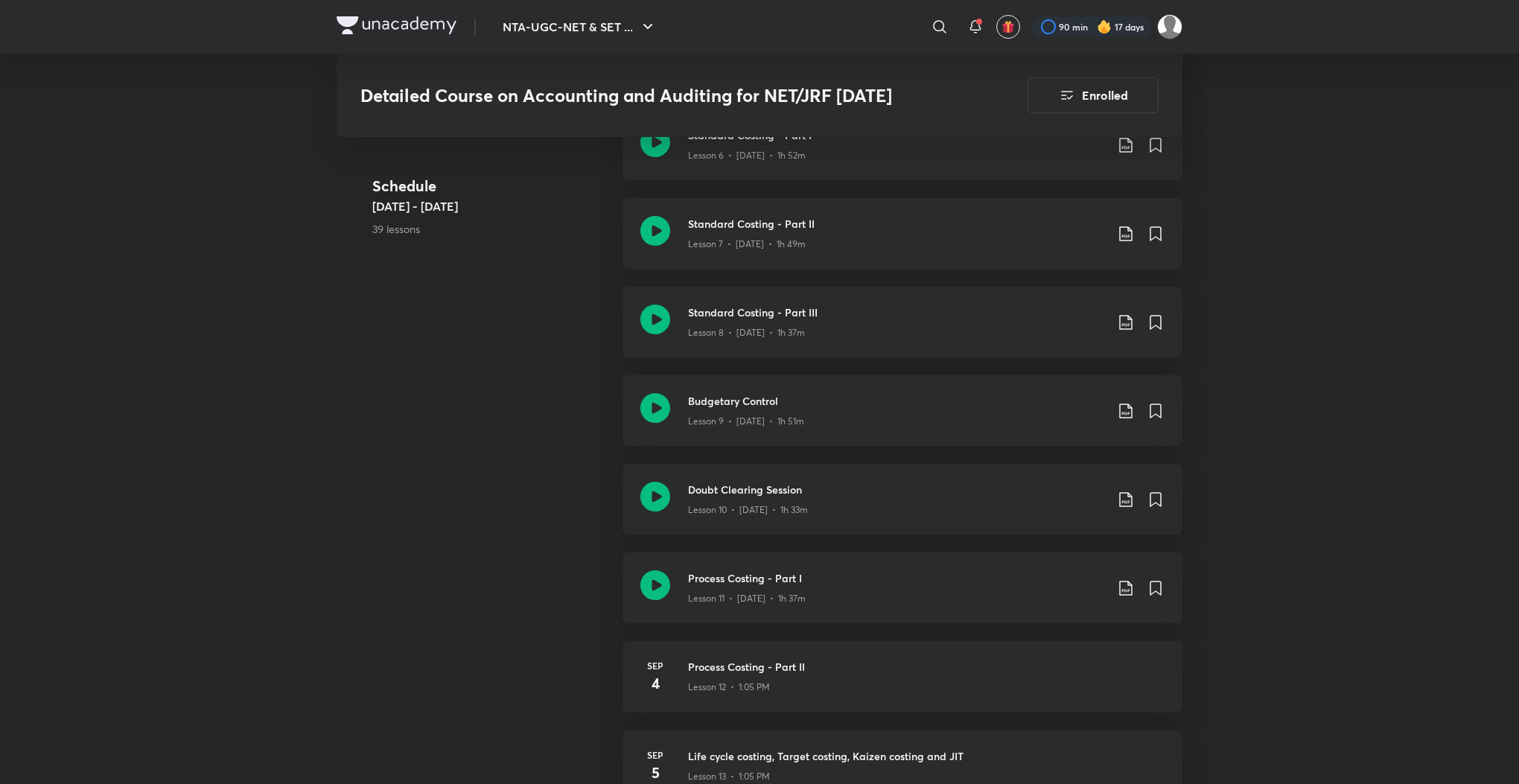
scroll to position [1340, 0]
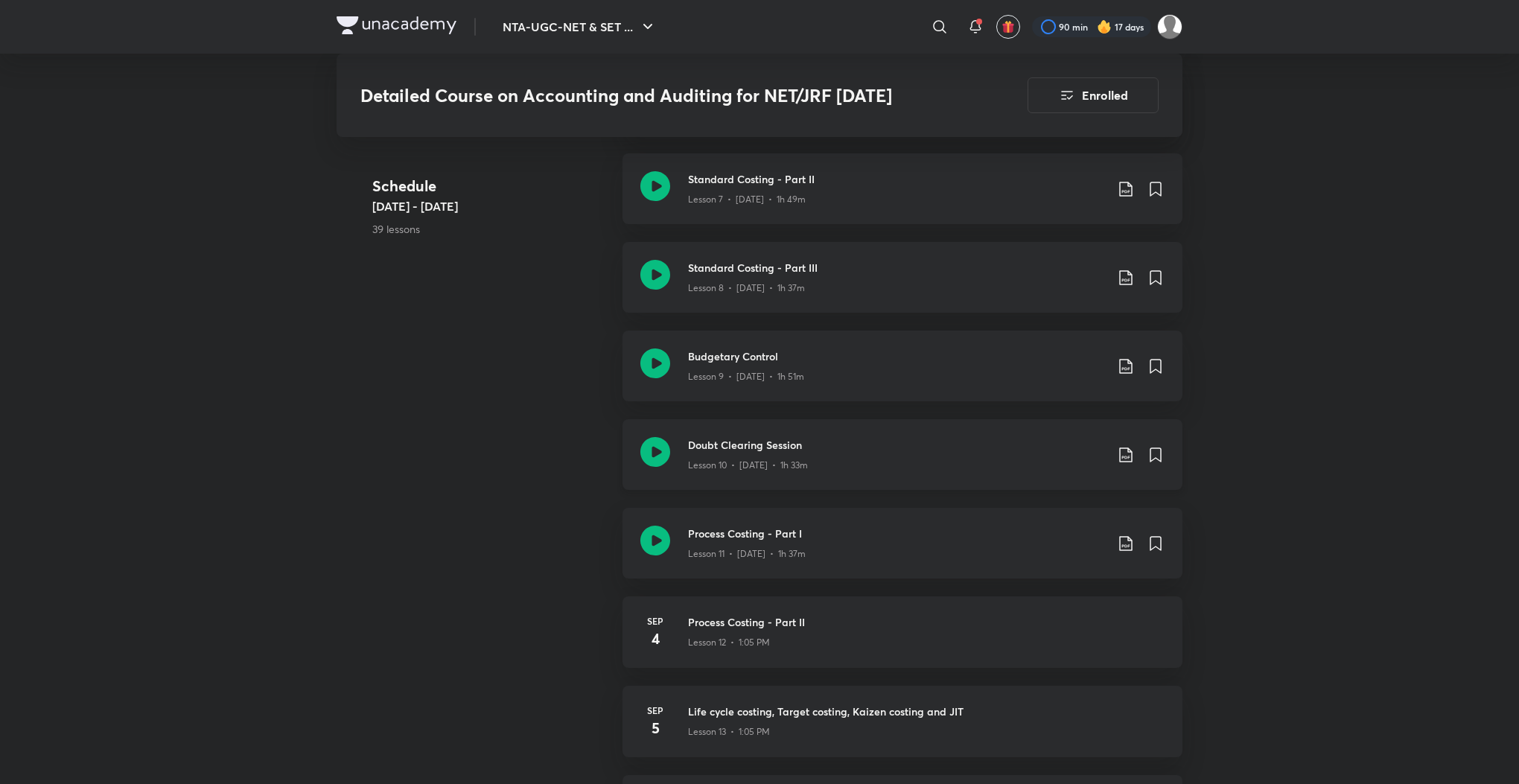
click at [662, 451] on icon at bounding box center [655, 452] width 29 height 29
click at [648, 538] on icon at bounding box center [655, 540] width 29 height 29
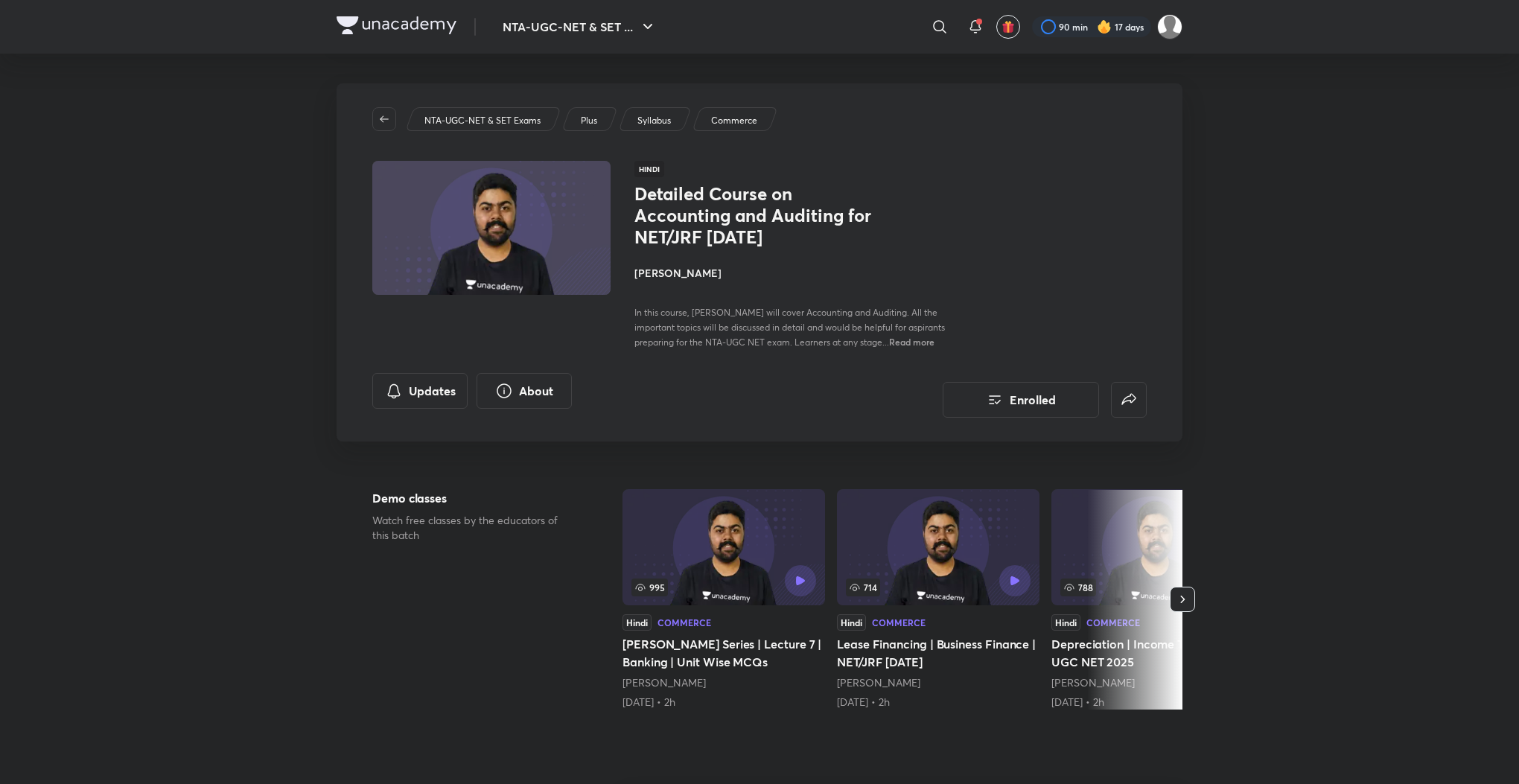
click at [646, 122] on p "Syllabus" at bounding box center [654, 121] width 33 height 14
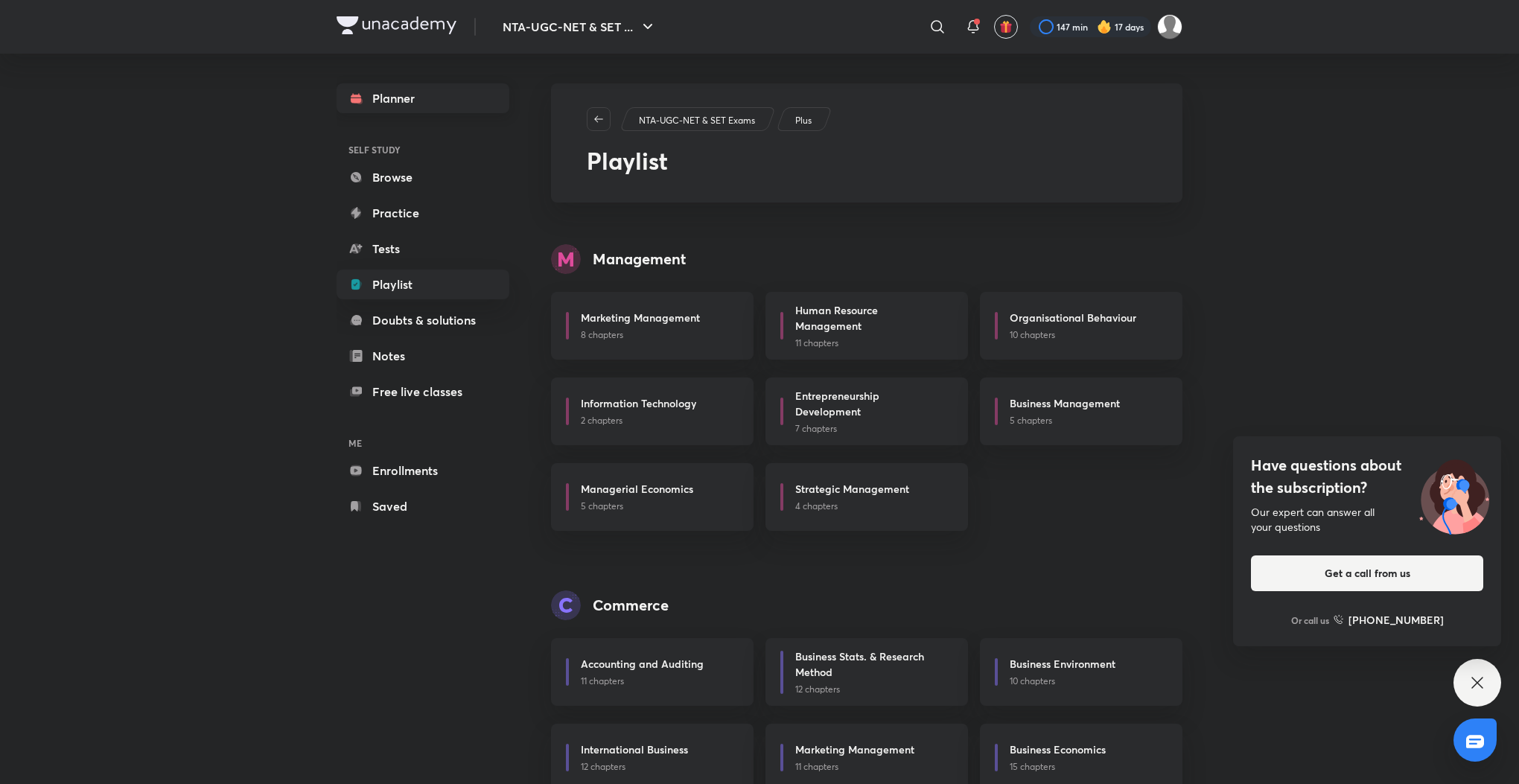
click at [410, 97] on link "Planner" at bounding box center [422, 98] width 172 height 29
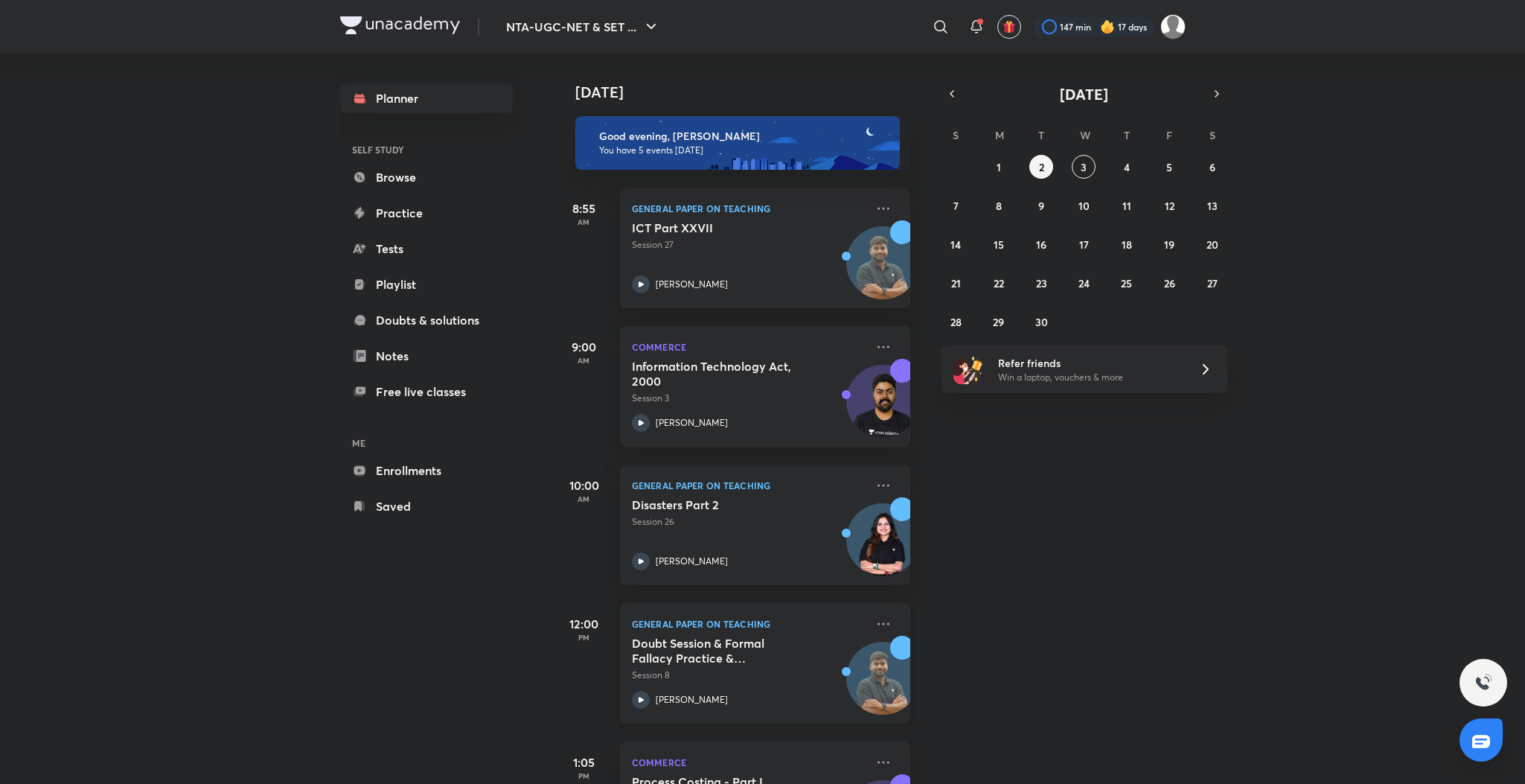
click at [695, 644] on h5 "Doubt Session & Formal Fallacy Practice & Distribution" at bounding box center [724, 651] width 185 height 29
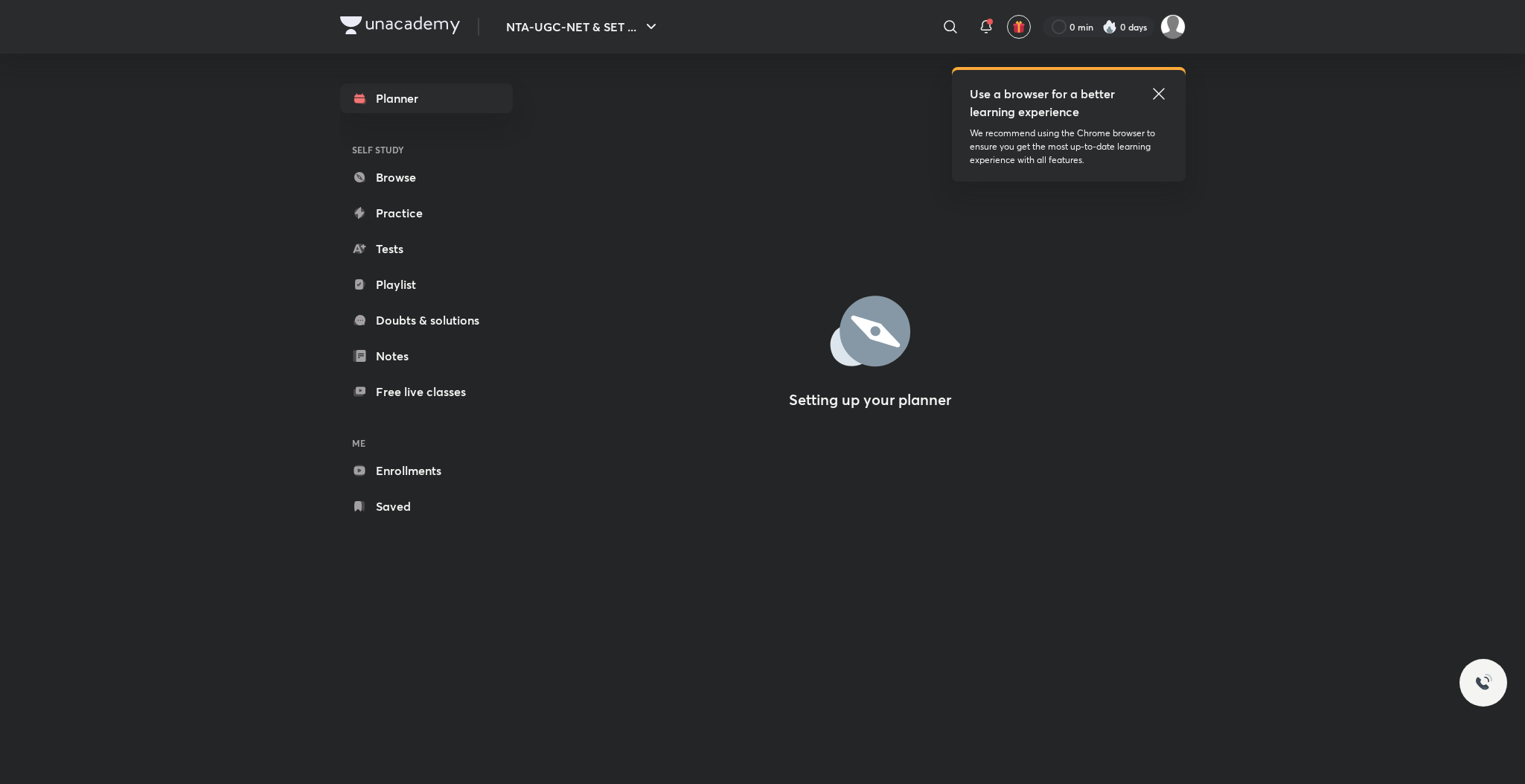
click at [1156, 90] on icon at bounding box center [1158, 93] width 11 height 11
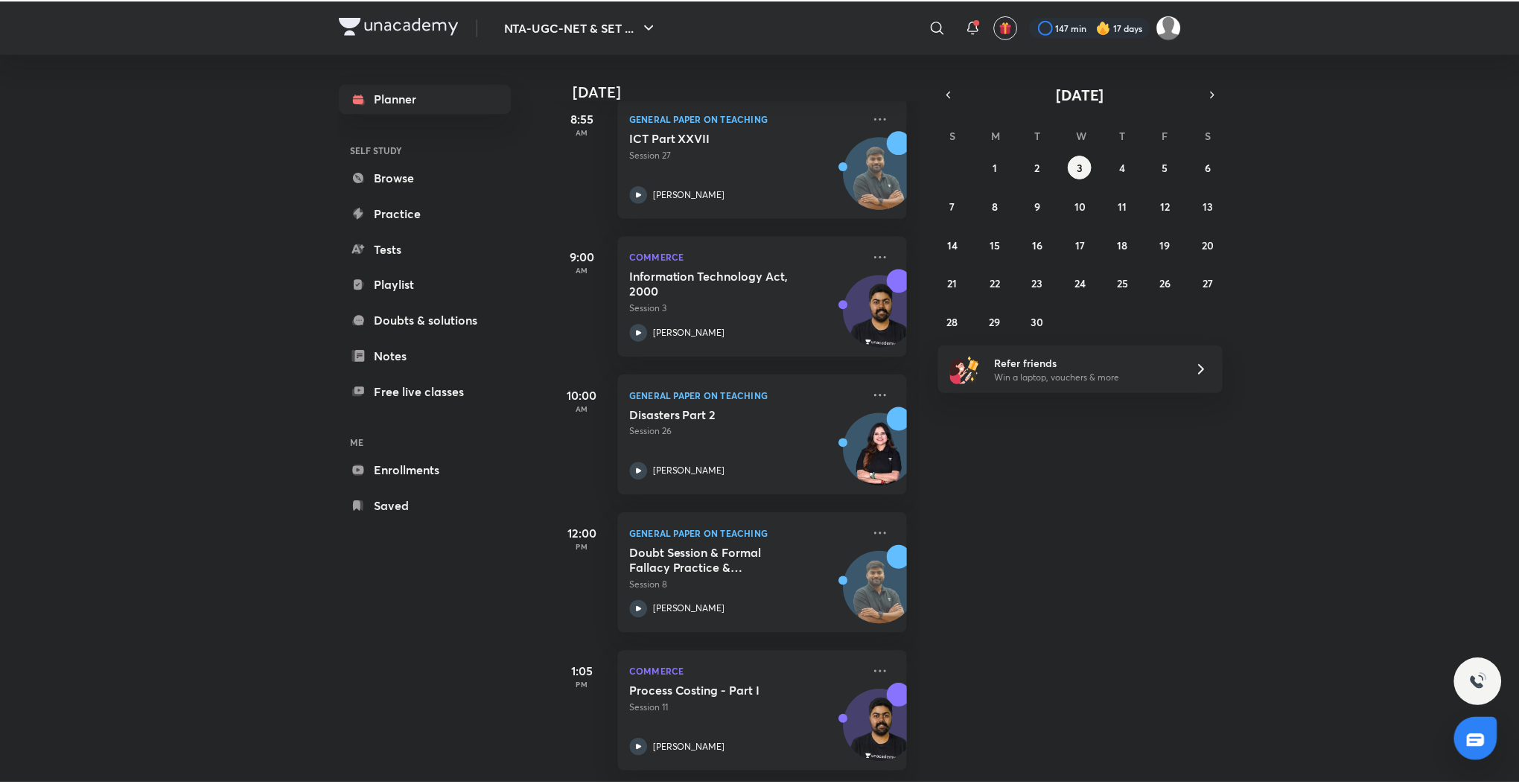
scroll to position [107, 0]
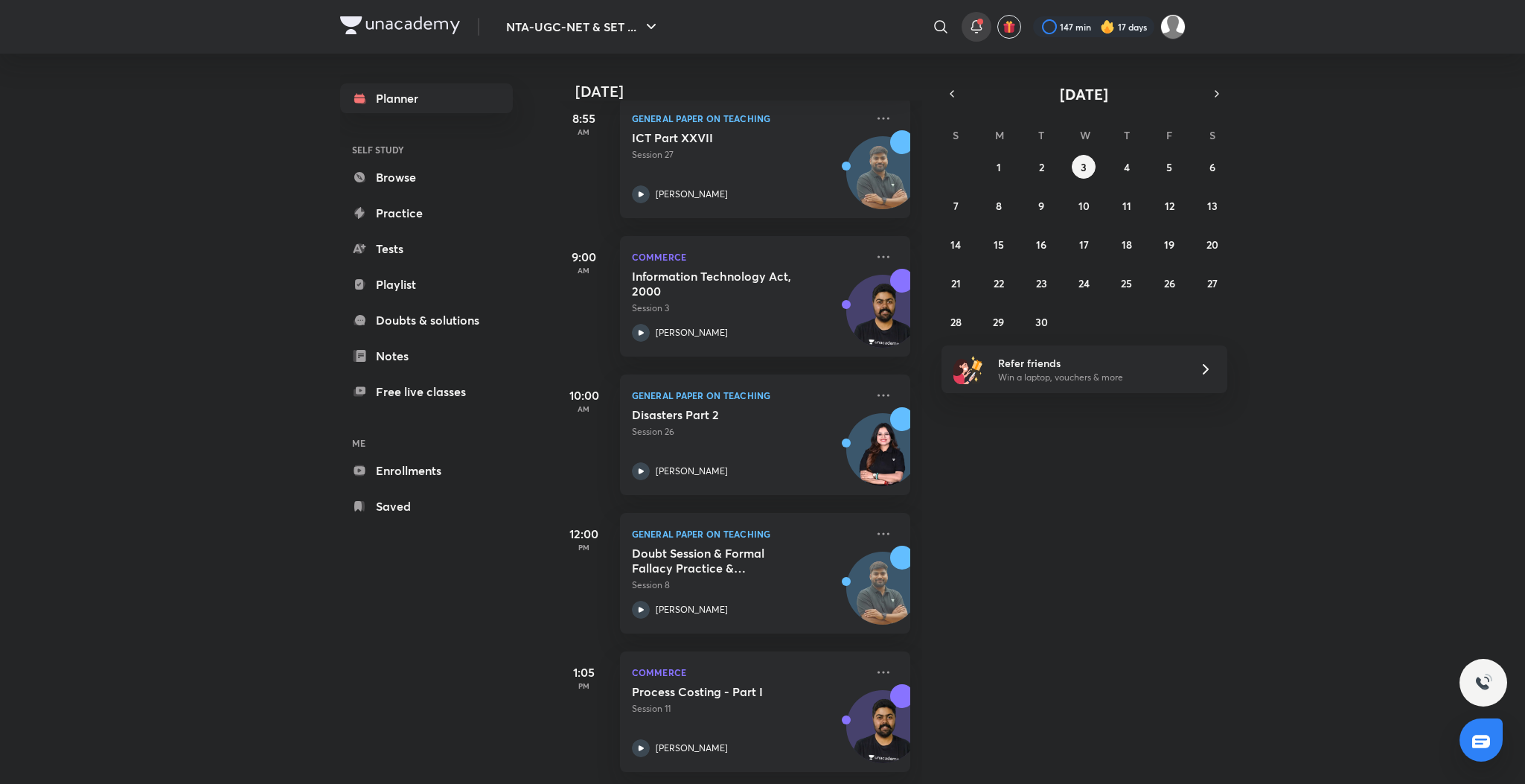
click at [972, 24] on icon at bounding box center [976, 26] width 18 height 18
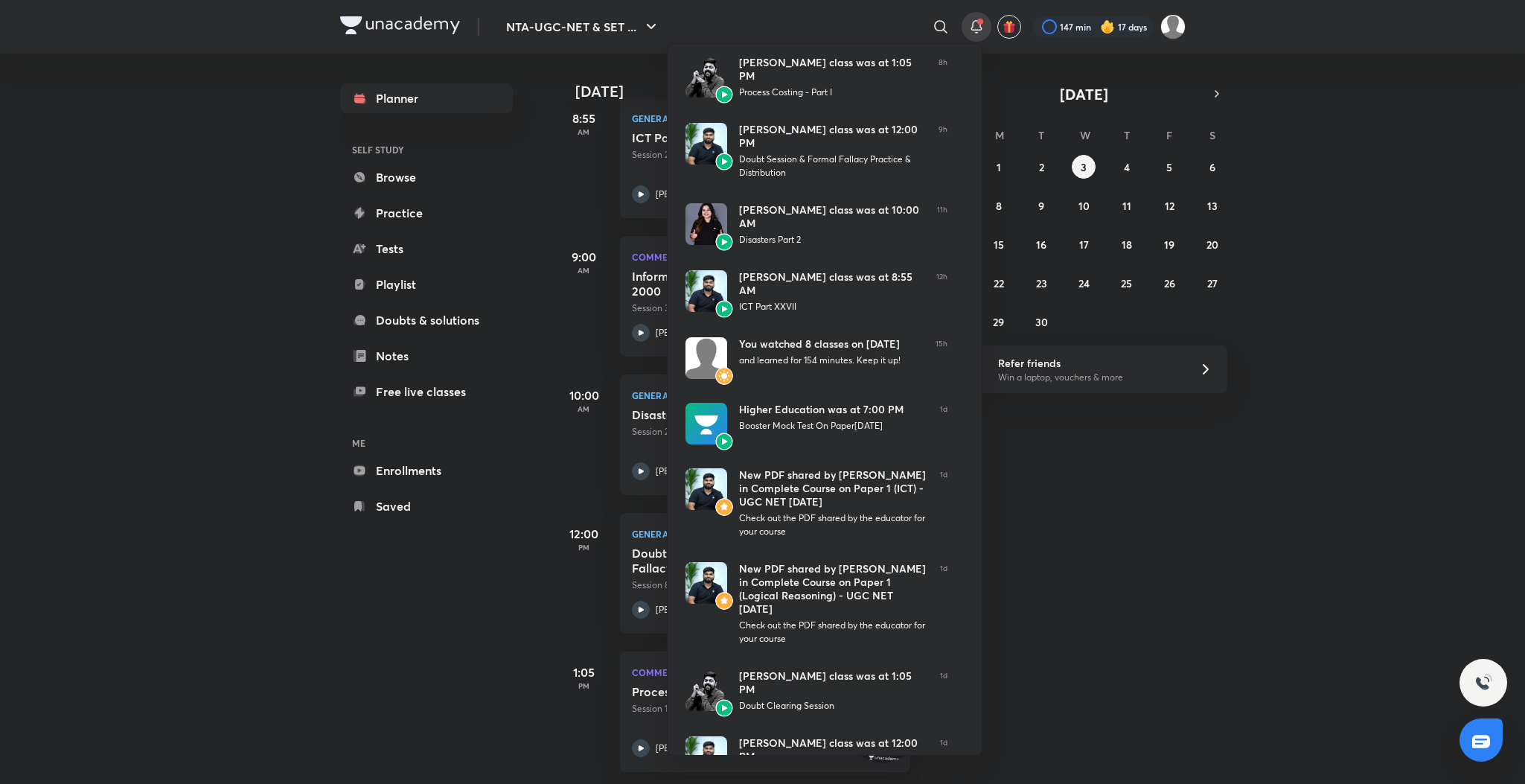
click at [1011, 466] on div at bounding box center [762, 392] width 1525 height 784
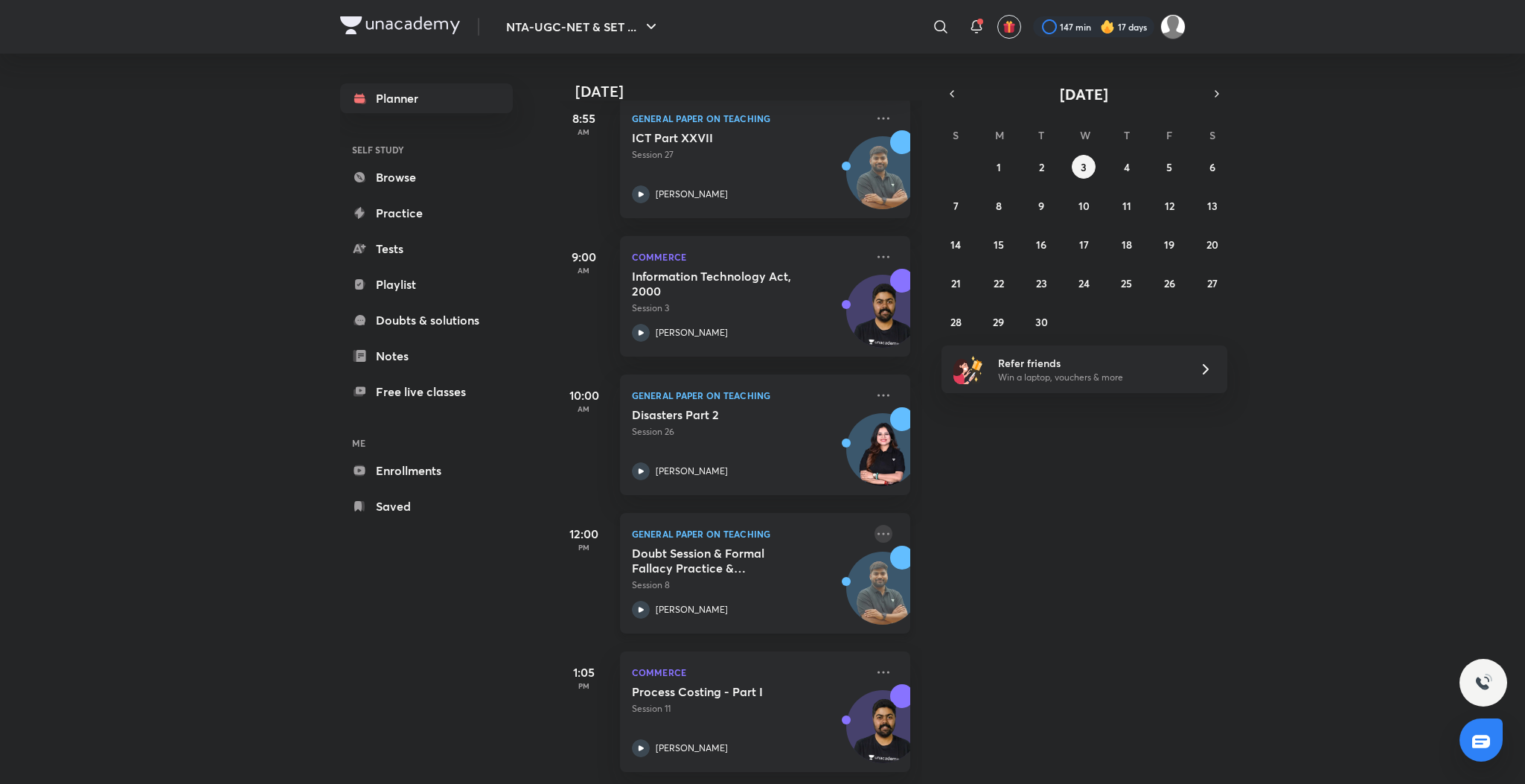
click at [875, 525] on icon at bounding box center [884, 534] width 18 height 18
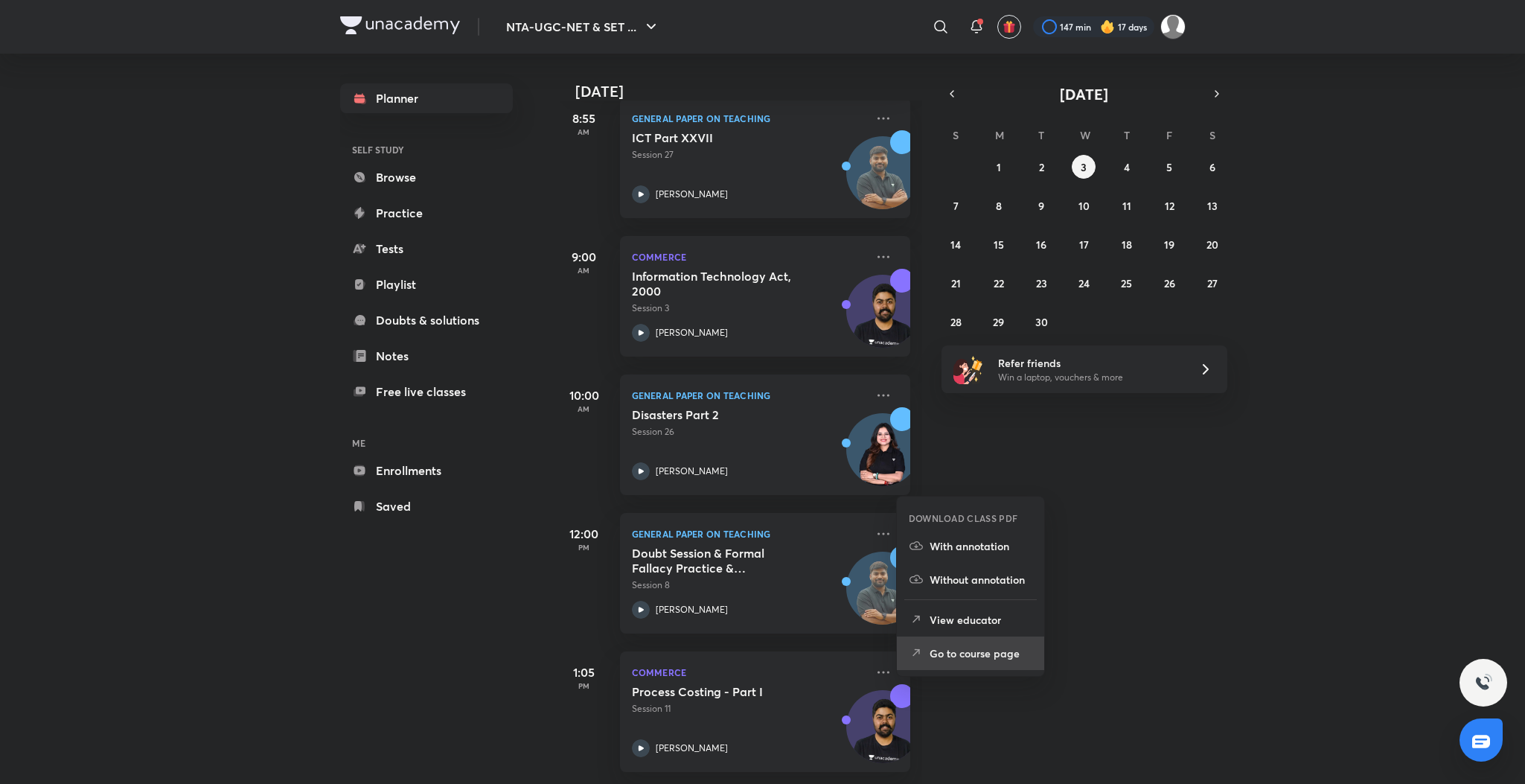
click at [939, 646] on p "Go to course page" at bounding box center [981, 654] width 103 height 16
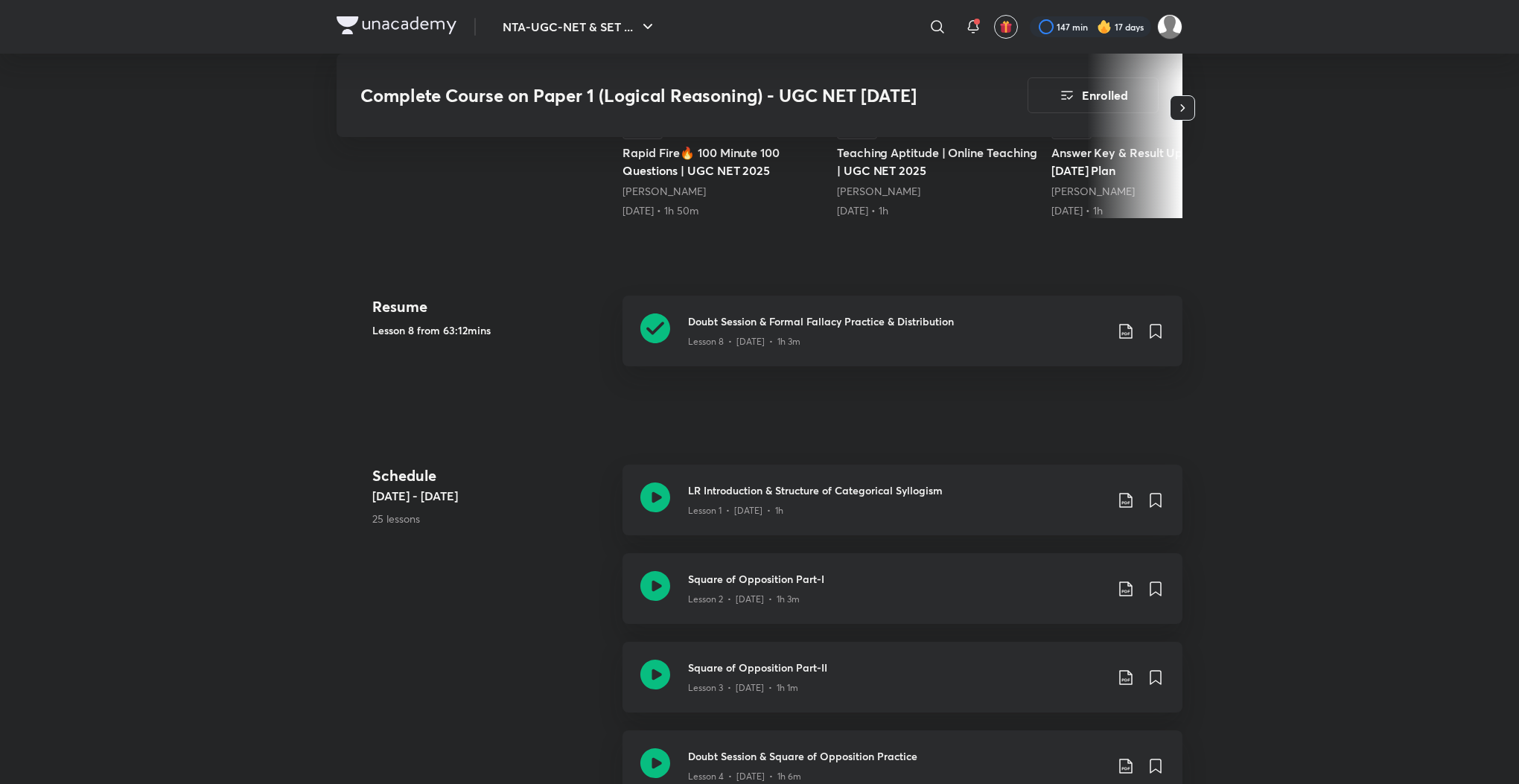
scroll to position [358, 0]
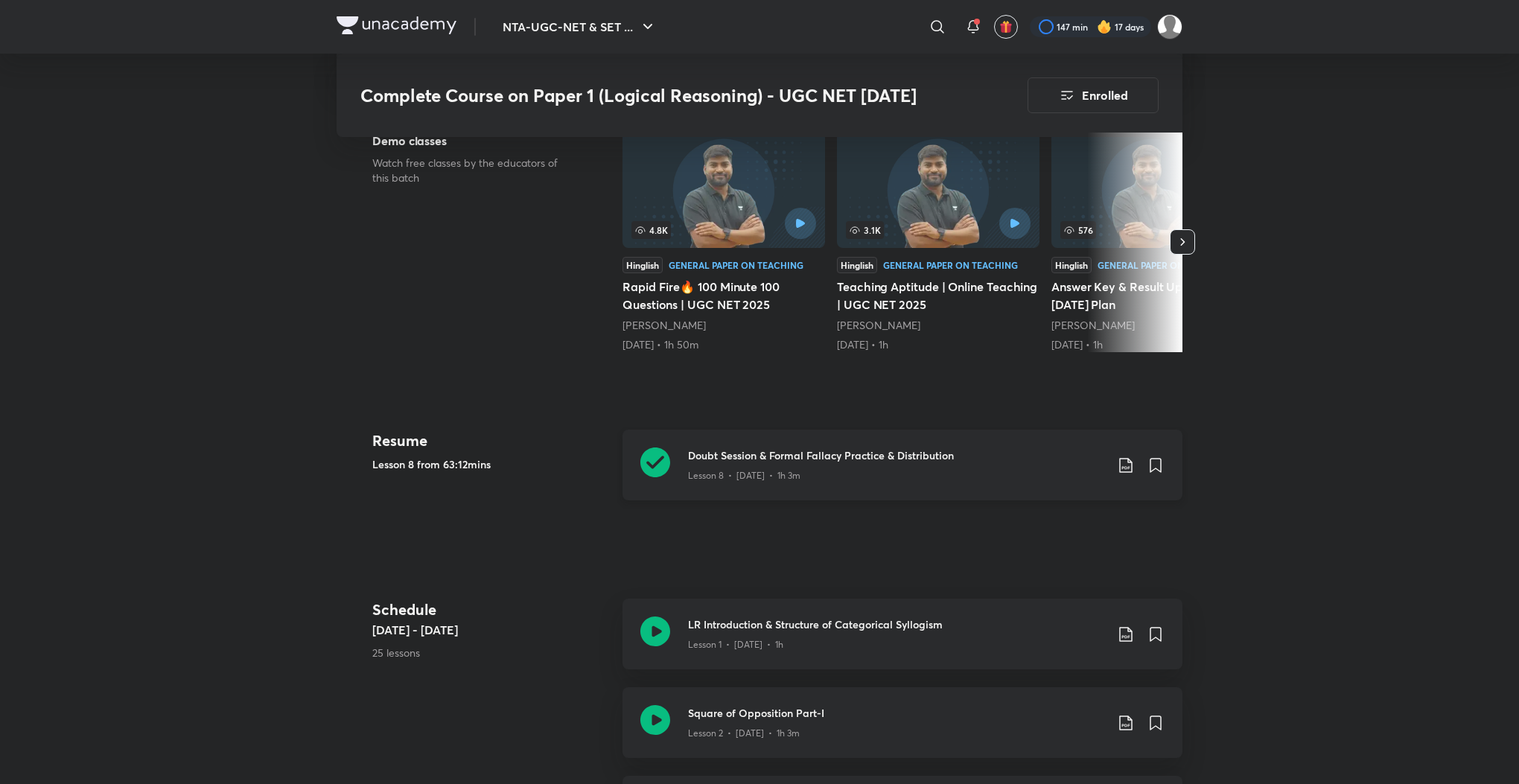
click at [652, 458] on icon at bounding box center [655, 463] width 29 height 29
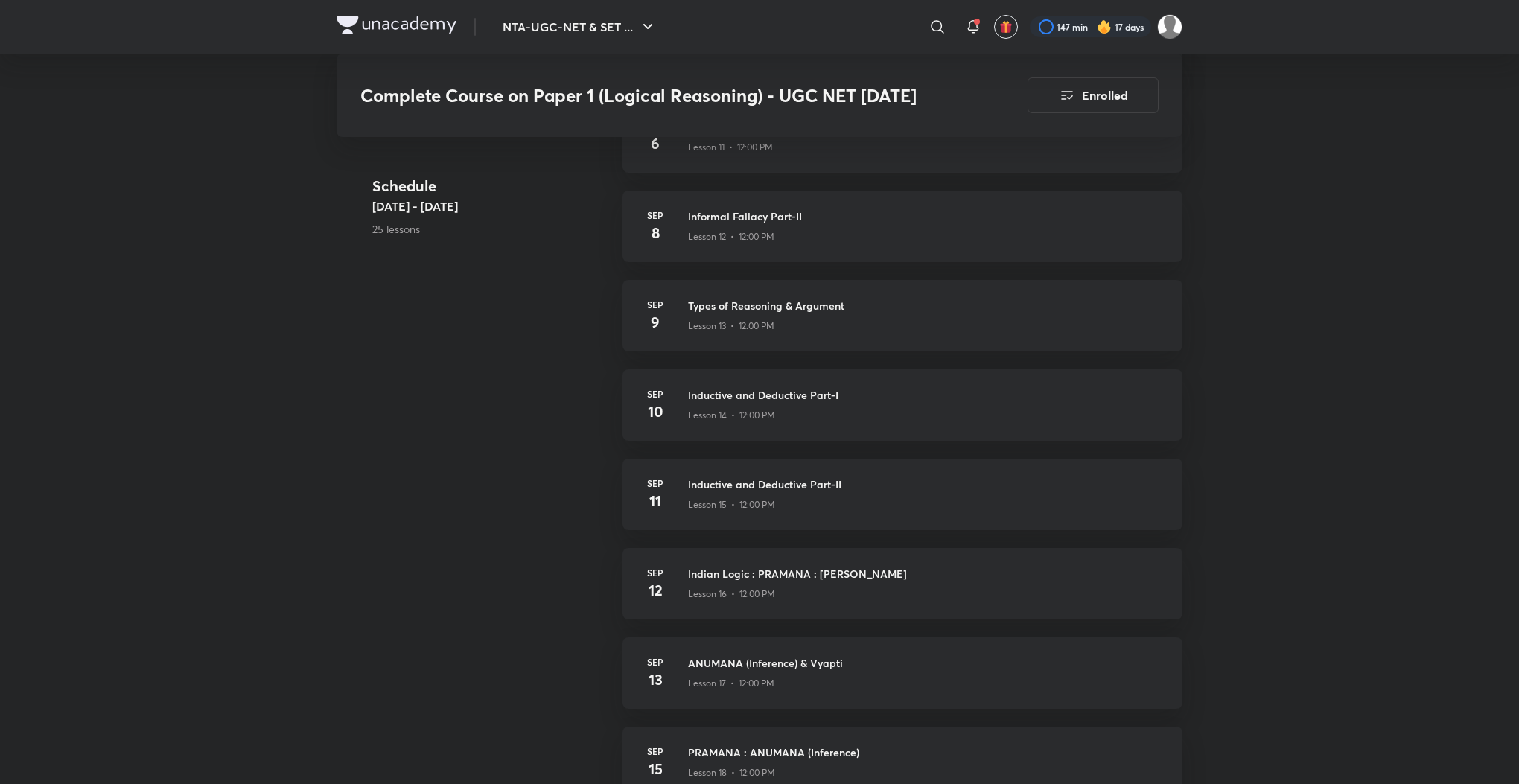
scroll to position [1697, 0]
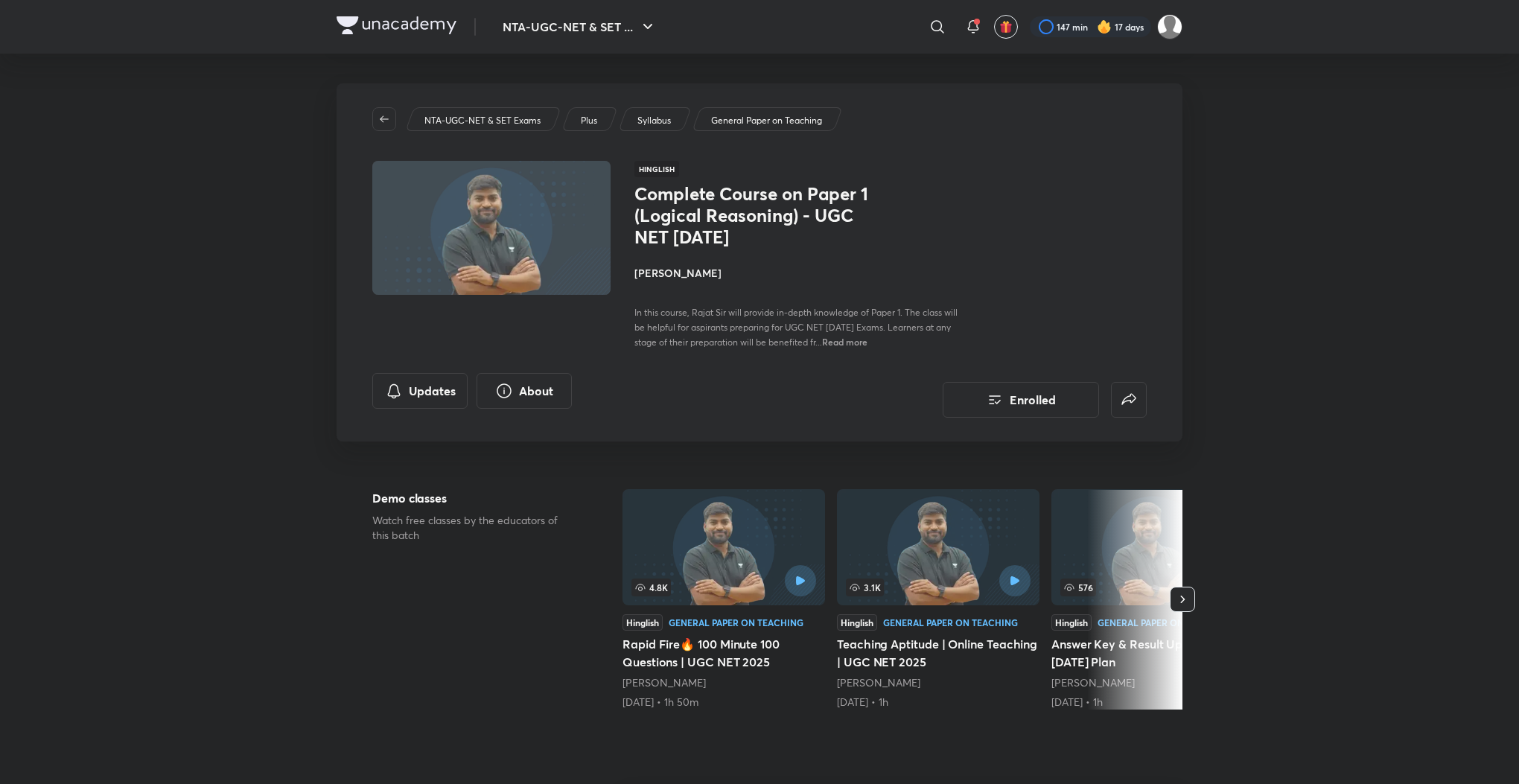
click at [643, 122] on p "Syllabus" at bounding box center [654, 121] width 33 height 14
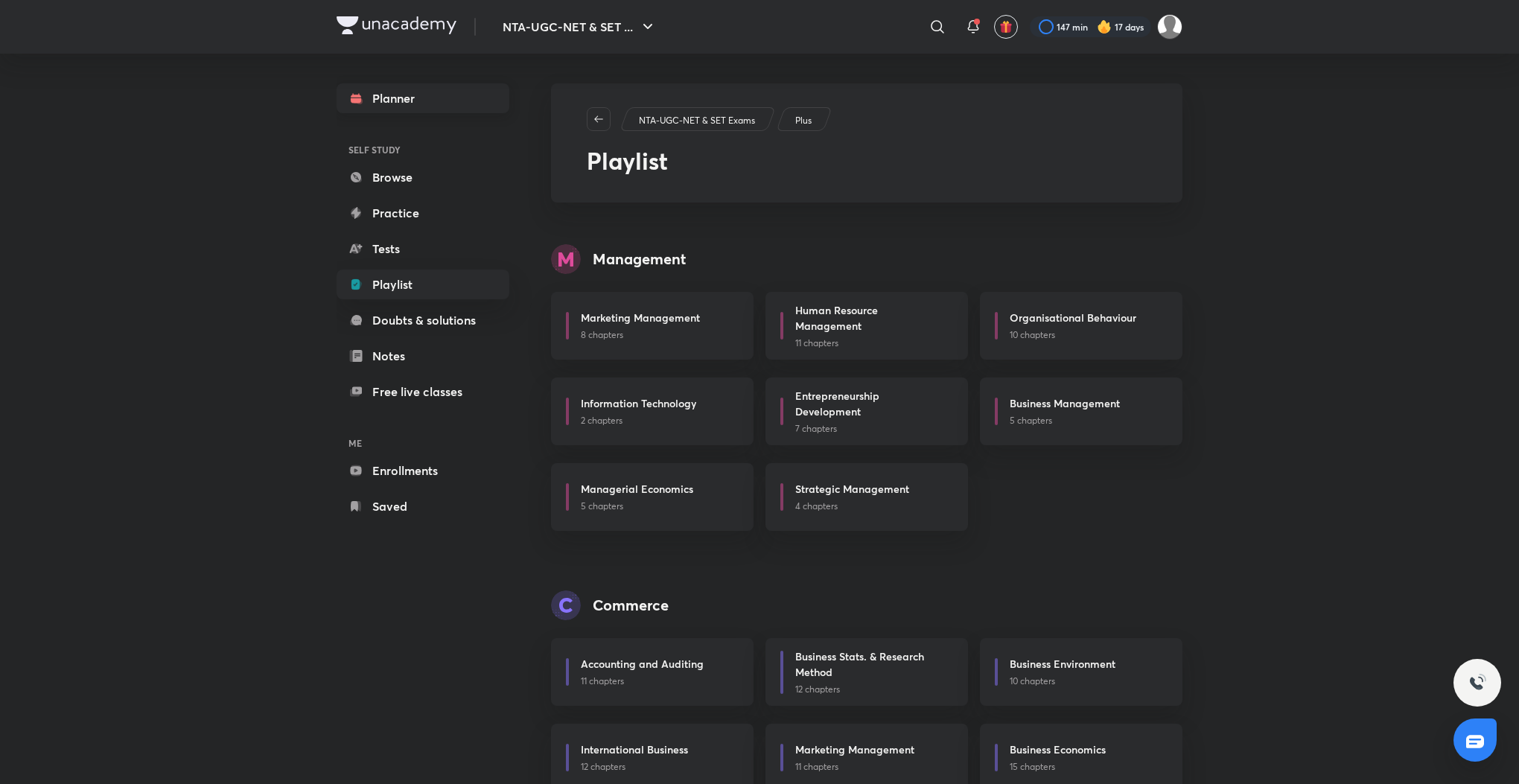
click at [420, 83] on link "Planner" at bounding box center [422, 98] width 172 height 29
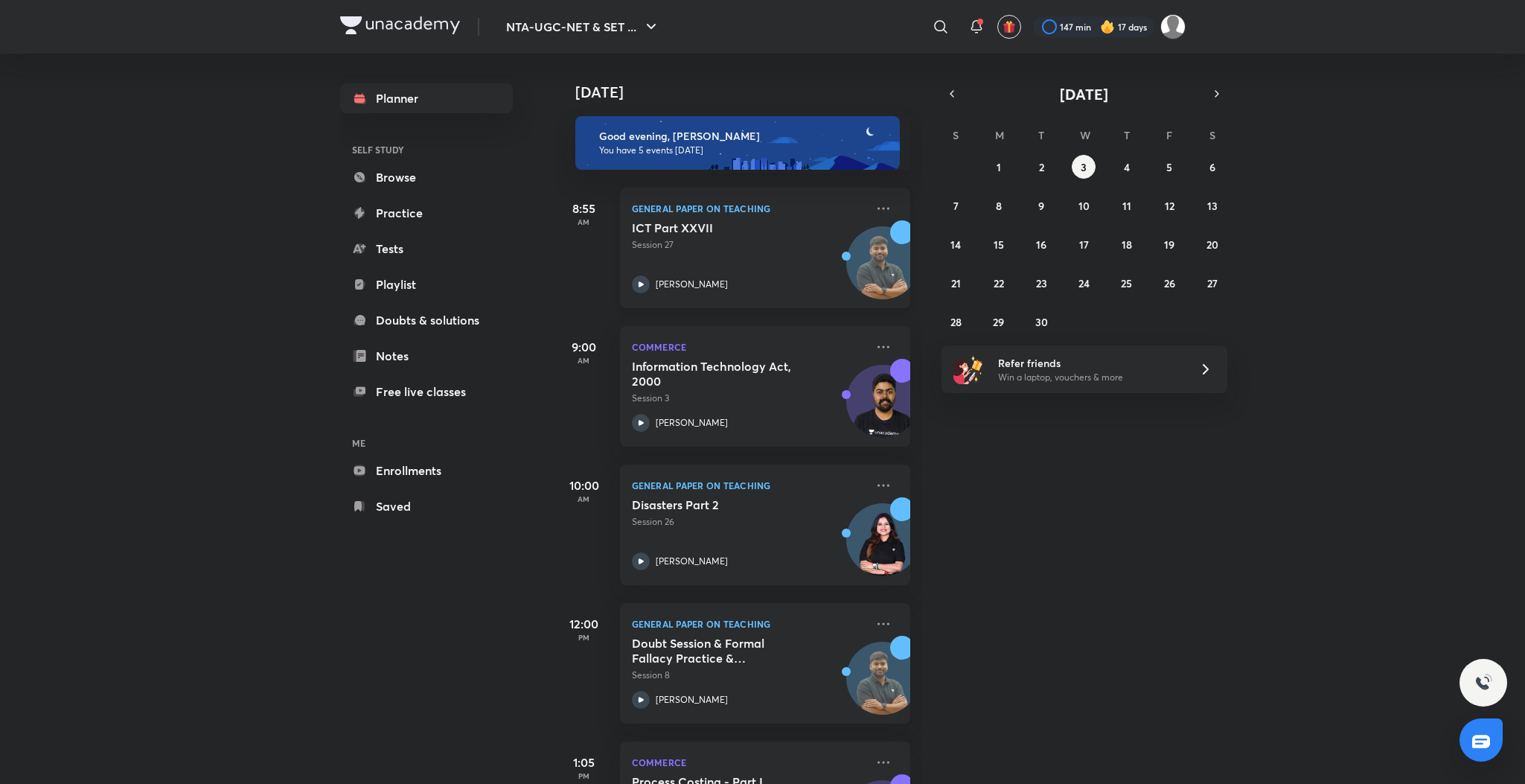
click at [639, 282] on icon at bounding box center [640, 283] width 5 height 5
